Goal: Task Accomplishment & Management: Manage account settings

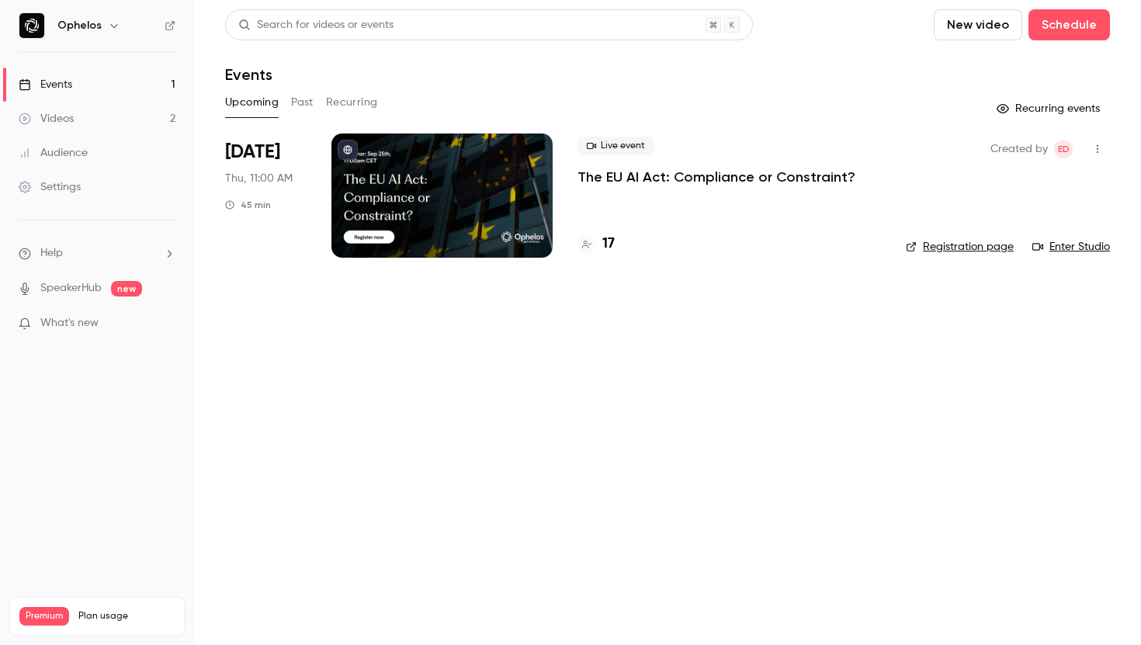
click at [640, 177] on p "The EU AI Act: Compliance or Constraint?" at bounding box center [716, 177] width 278 height 19
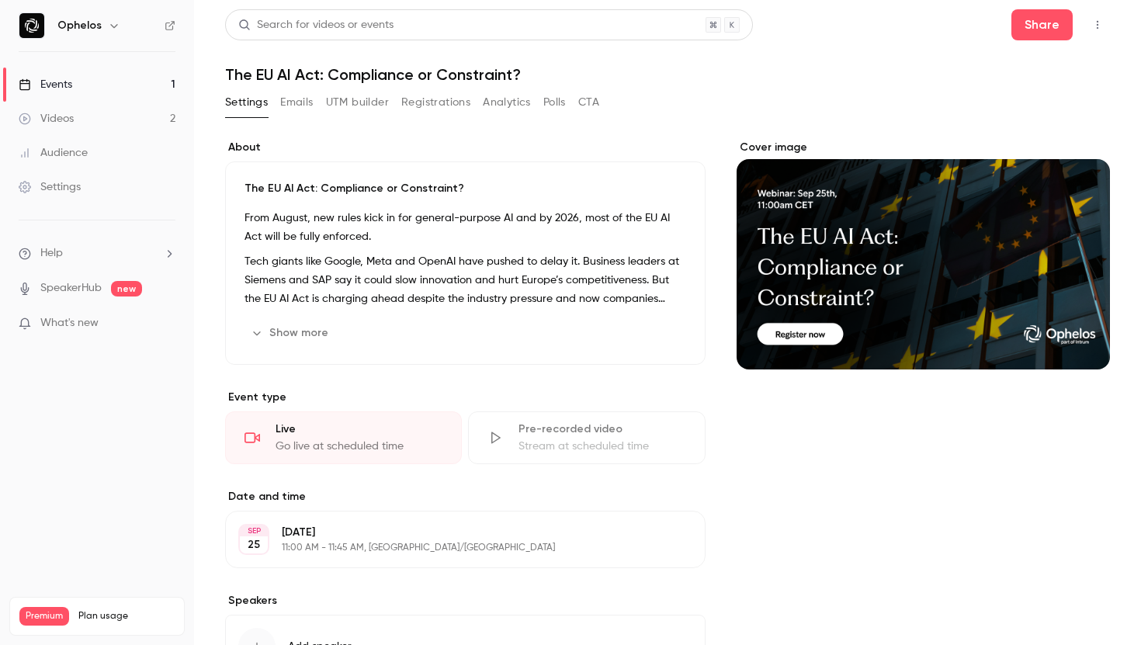
click at [435, 108] on button "Registrations" at bounding box center [435, 102] width 69 height 25
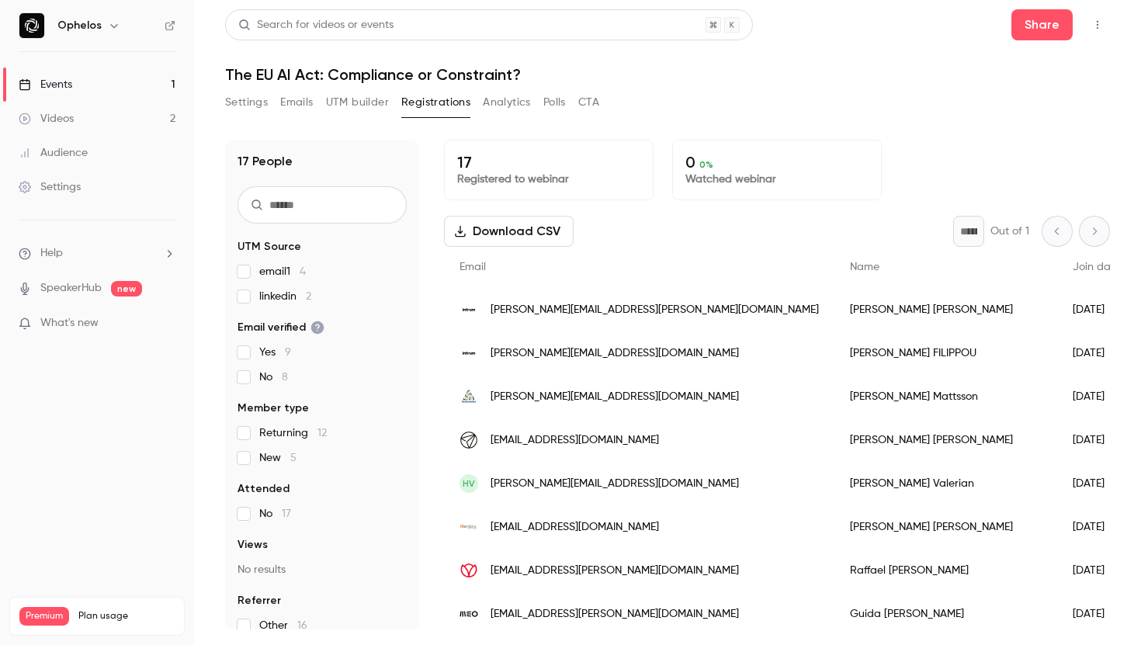
click at [253, 102] on button "Settings" at bounding box center [246, 102] width 43 height 25
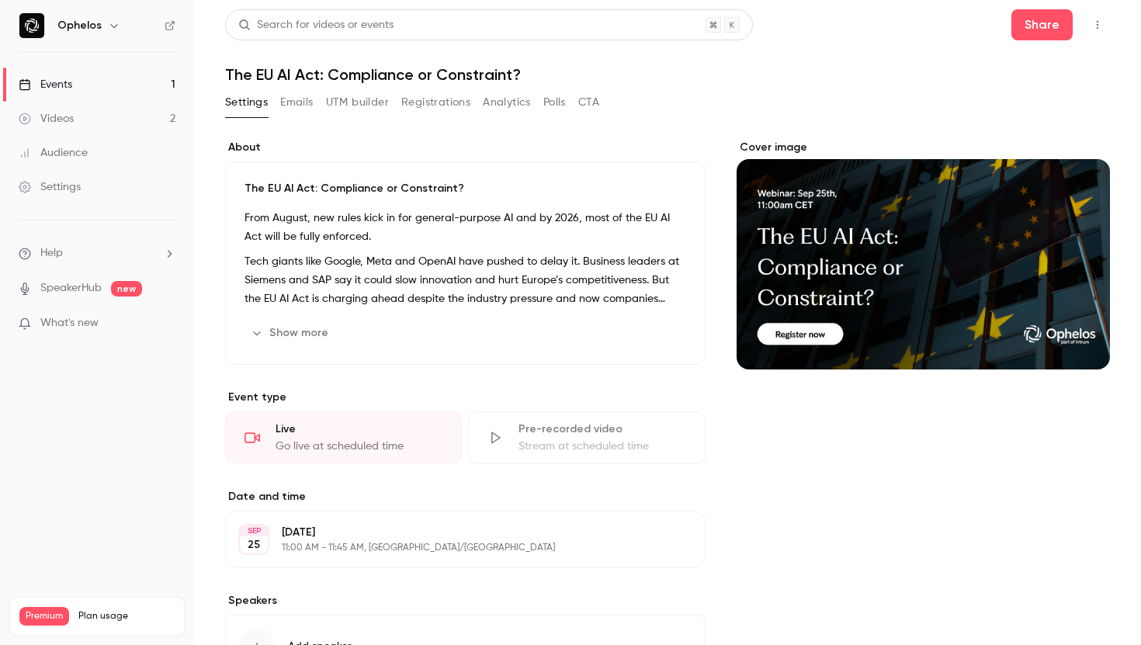
click at [327, 95] on button "UTM builder" at bounding box center [357, 102] width 63 height 25
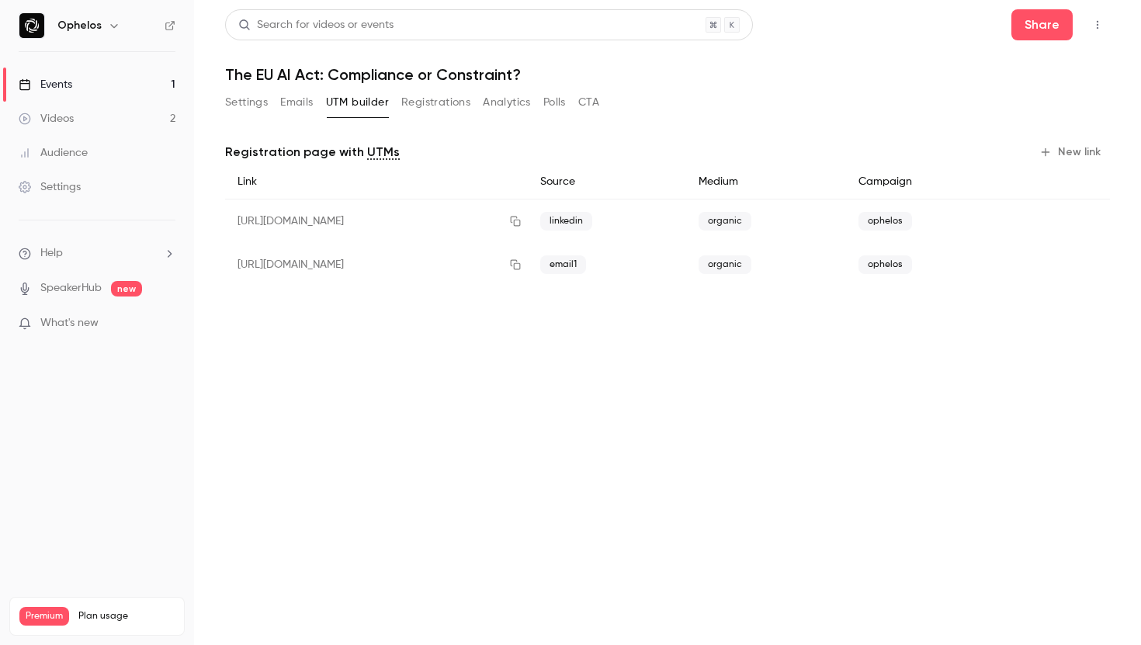
click at [264, 108] on button "Settings" at bounding box center [246, 102] width 43 height 25
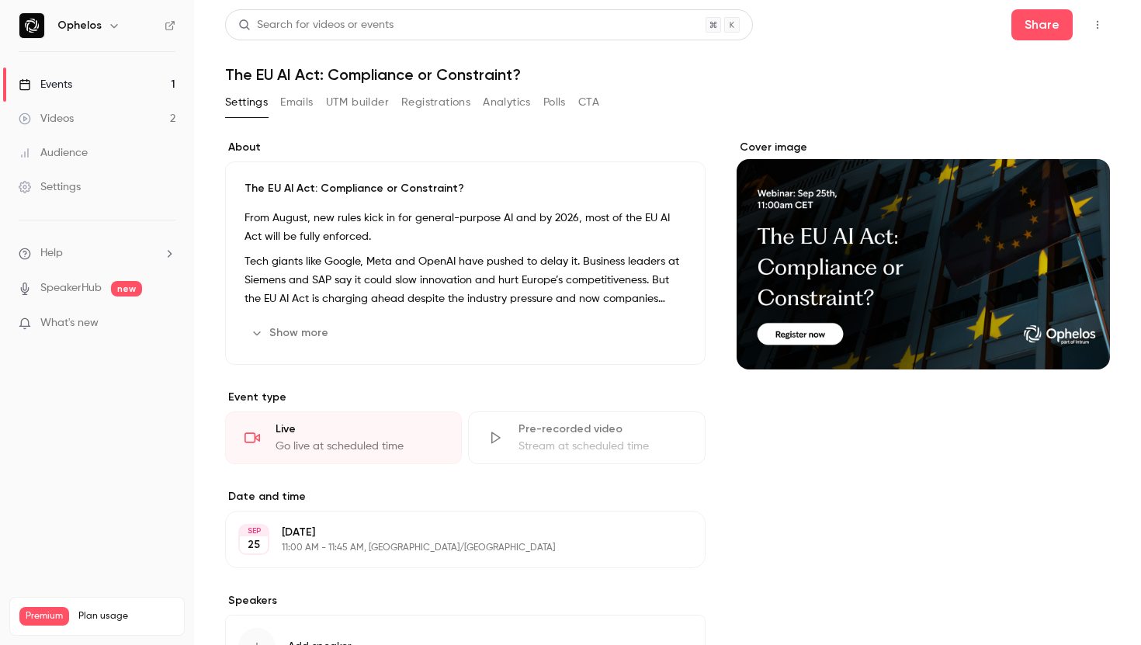
click at [437, 107] on button "Registrations" at bounding box center [435, 102] width 69 height 25
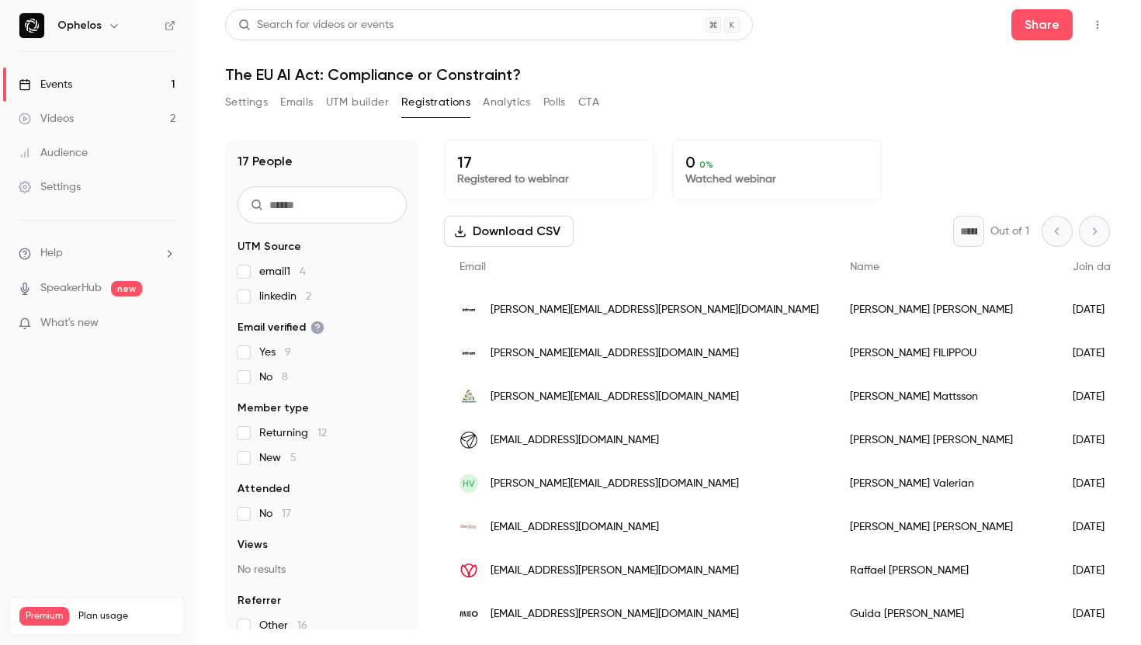
click at [267, 272] on span "email1 4" at bounding box center [282, 272] width 47 height 16
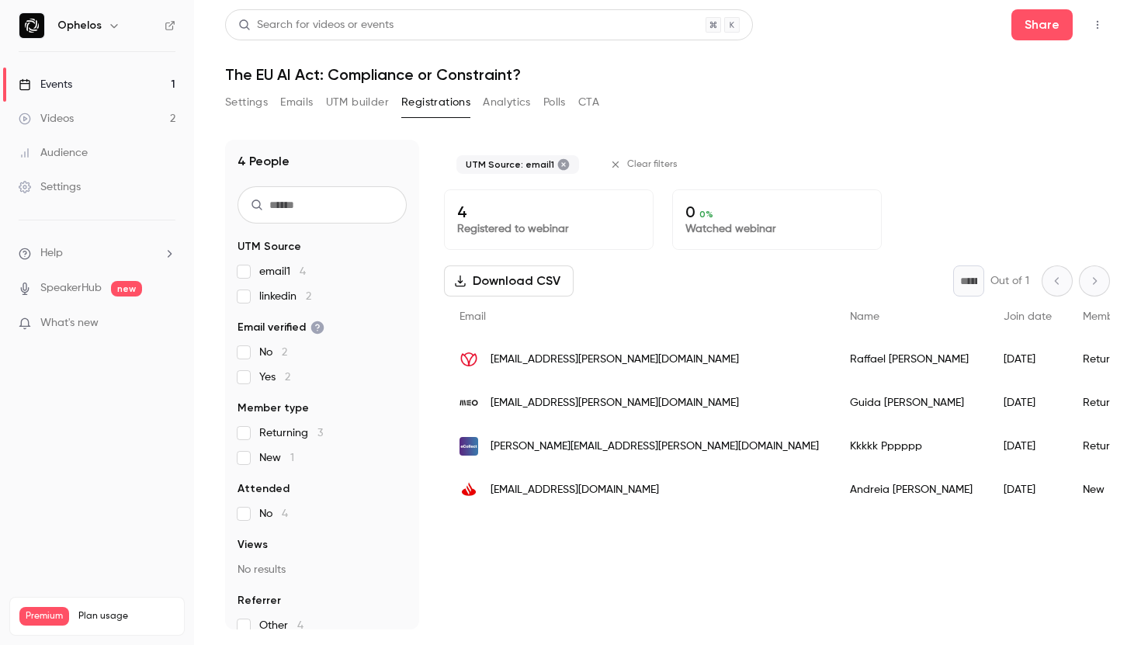
click at [557, 165] on icon at bounding box center [563, 164] width 12 height 12
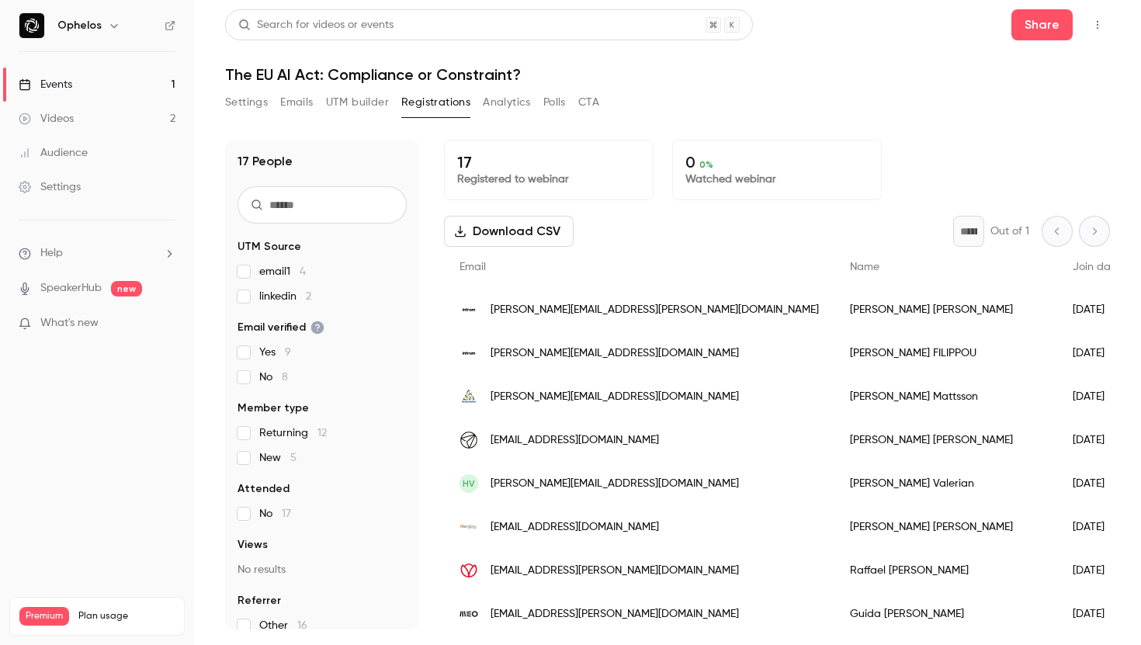
click at [256, 113] on button "Settings" at bounding box center [246, 102] width 43 height 25
